Goal: Task Accomplishment & Management: Use online tool/utility

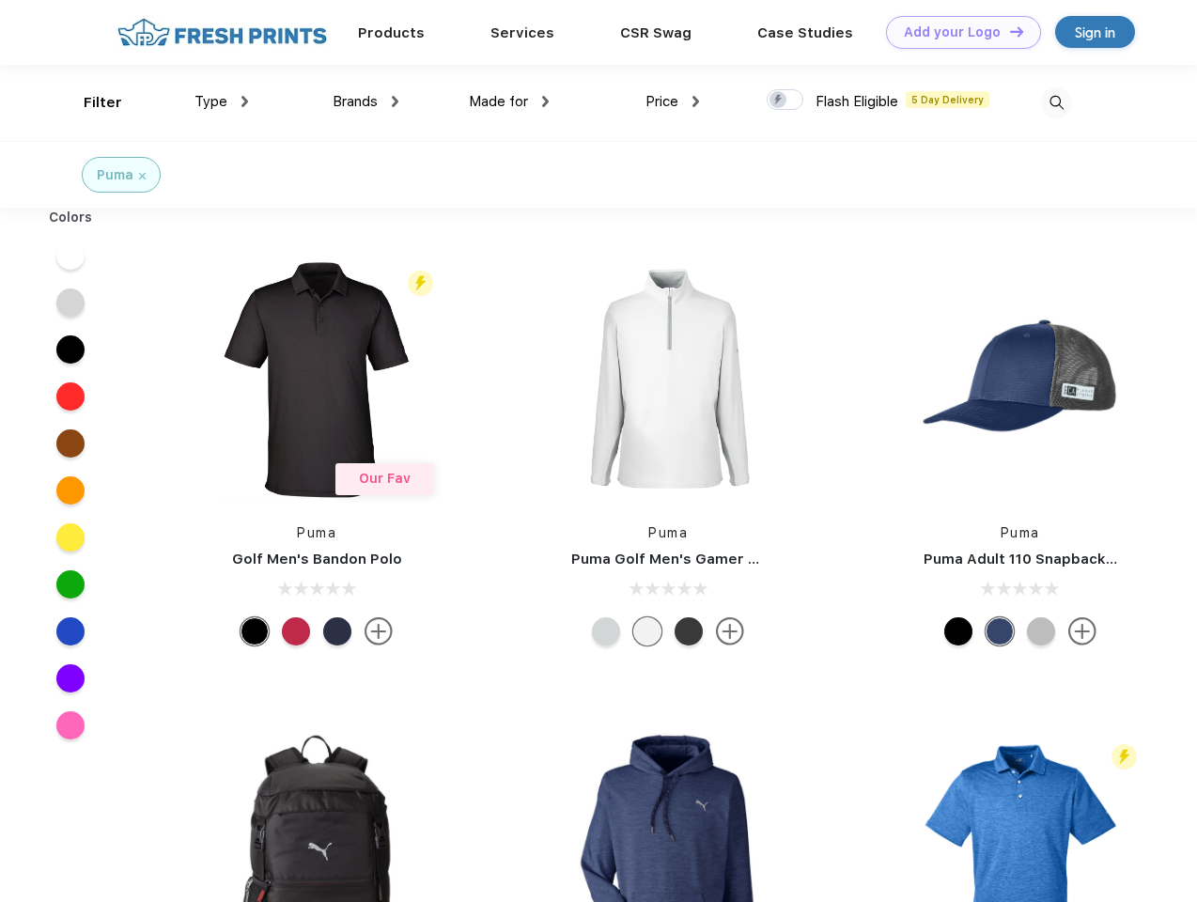
click at [956, 32] on link "Add your Logo Design Tool" at bounding box center [963, 32] width 155 height 33
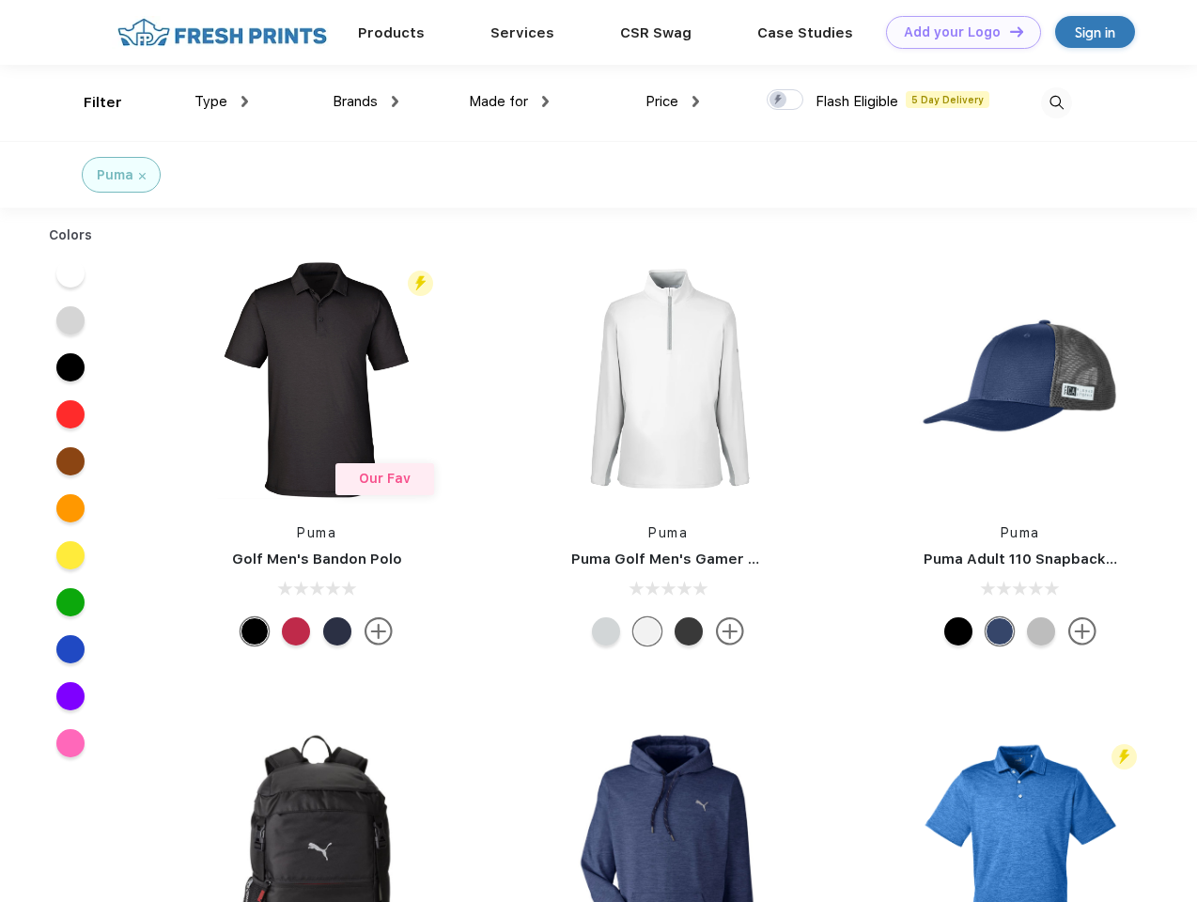
click at [0, 0] on div "Design Tool" at bounding box center [0, 0] width 0 height 0
click at [1008, 31] on link "Add your Logo Design Tool" at bounding box center [963, 32] width 155 height 33
click at [90, 102] on div "Filter" at bounding box center [103, 103] width 39 height 22
click at [222, 101] on span "Type" at bounding box center [210, 101] width 33 height 17
click at [365, 101] on span "Brands" at bounding box center [355, 101] width 45 height 17
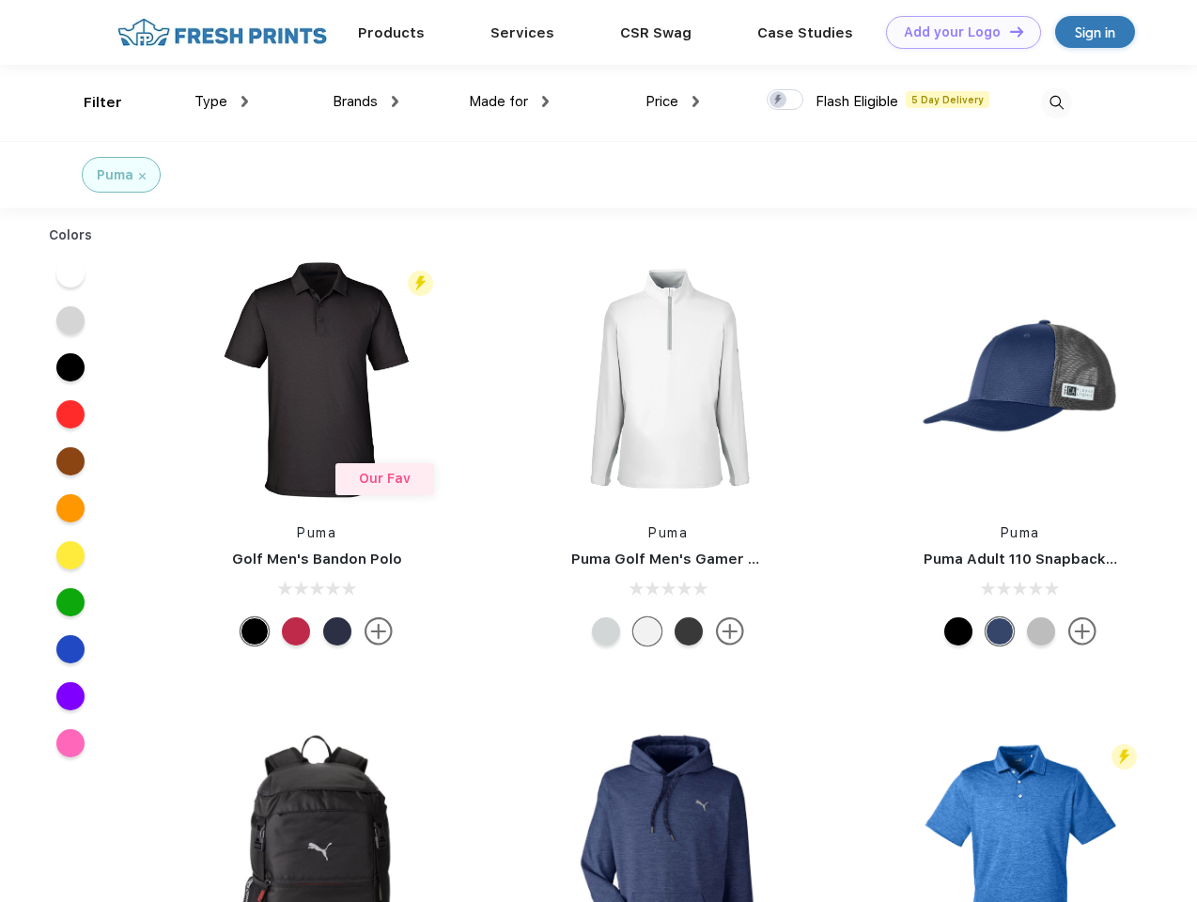
click at [509, 101] on span "Made for" at bounding box center [498, 101] width 59 height 17
click at [673, 101] on span "Price" at bounding box center [661, 101] width 33 height 17
click at [785, 101] on div at bounding box center [785, 99] width 37 height 21
click at [779, 101] on input "checkbox" at bounding box center [773, 94] width 12 height 12
click at [1056, 102] on img at bounding box center [1056, 102] width 31 height 31
